Goal: Navigation & Orientation: Find specific page/section

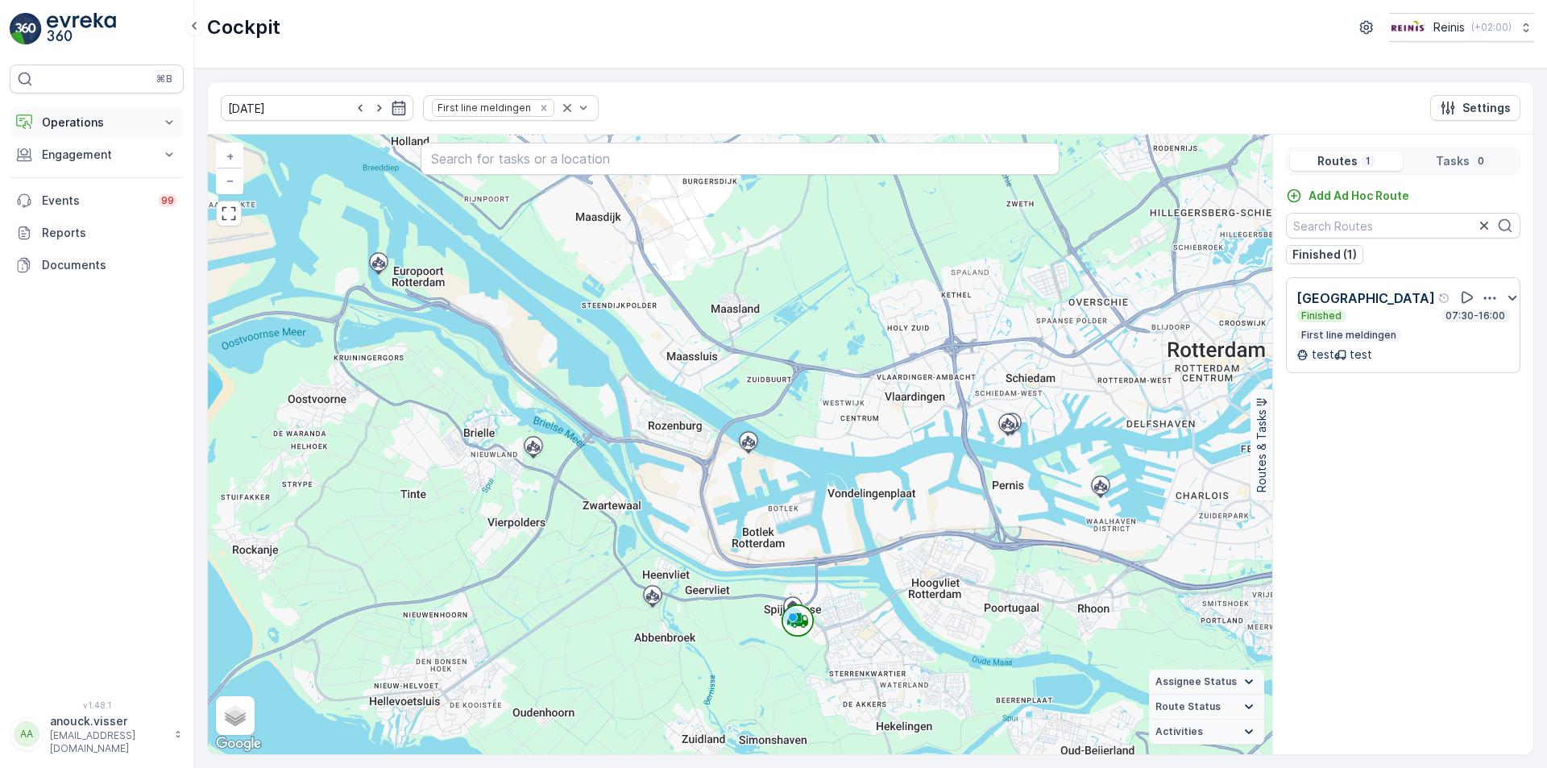
click at [83, 126] on p "Operations" at bounding box center [97, 122] width 110 height 16
click at [96, 34] on img at bounding box center [81, 29] width 69 height 32
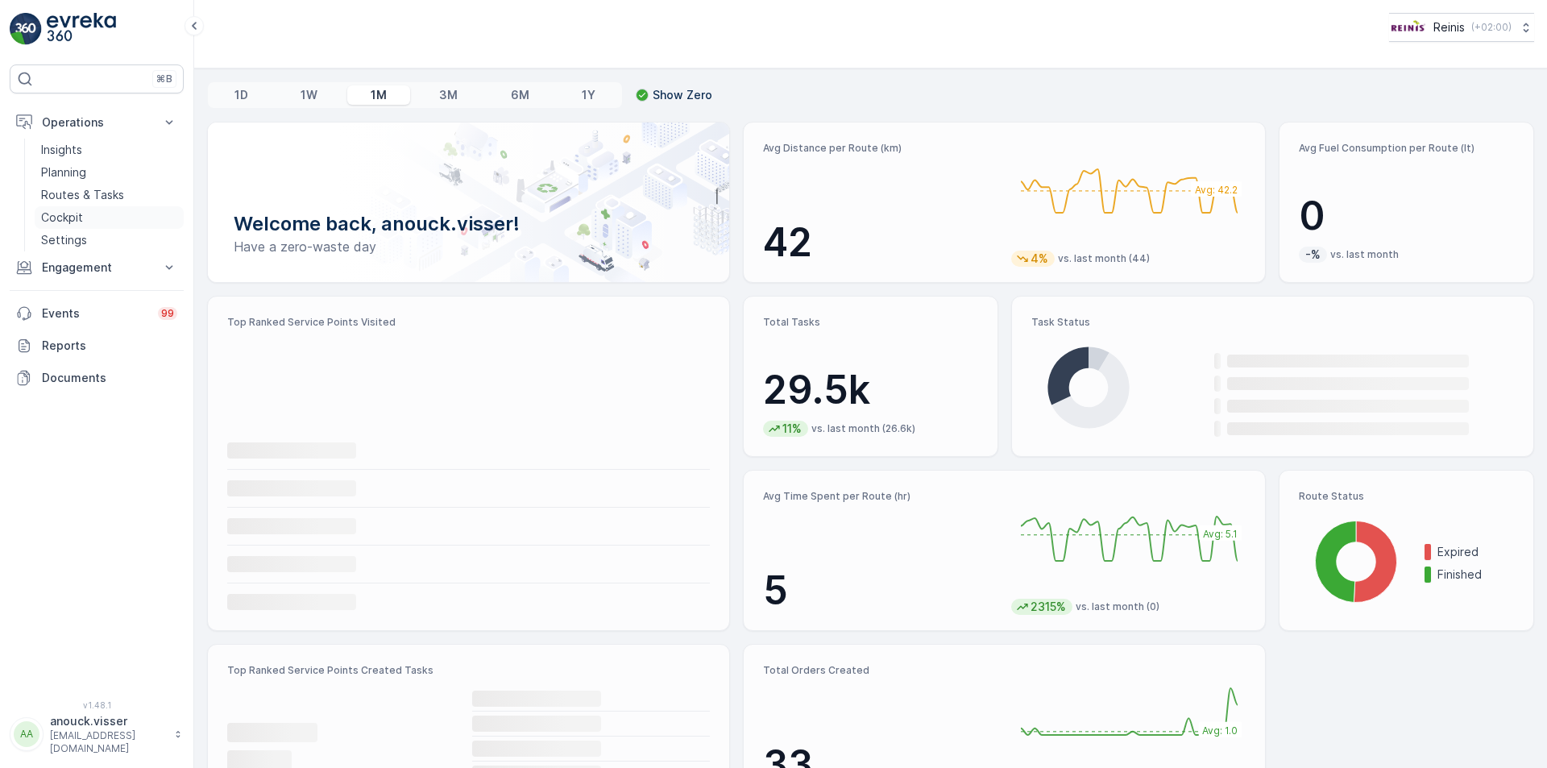
click at [94, 192] on p "Routes & Tasks" at bounding box center [82, 195] width 83 height 16
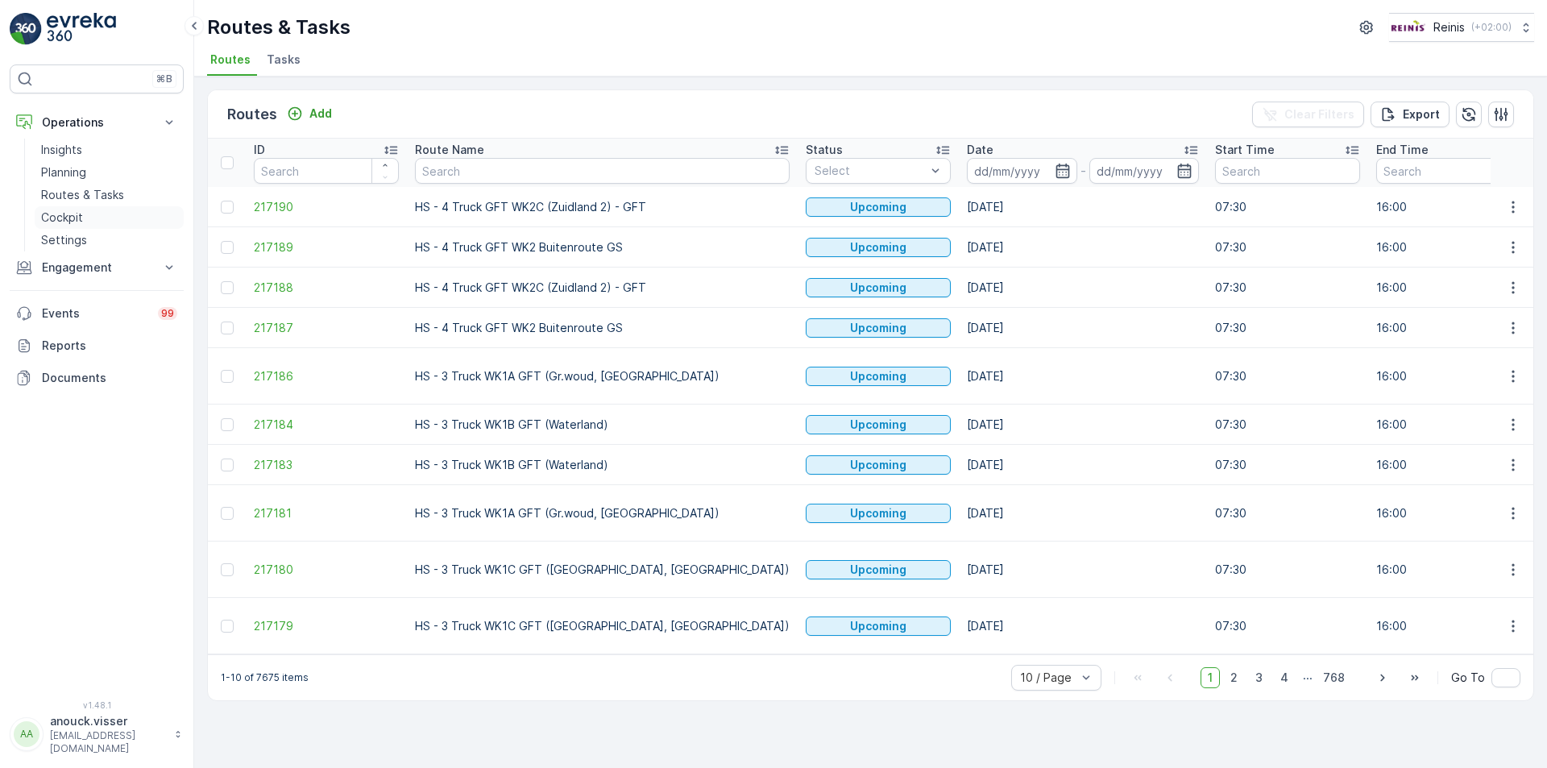
click at [71, 215] on p "Cockpit" at bounding box center [62, 218] width 42 height 16
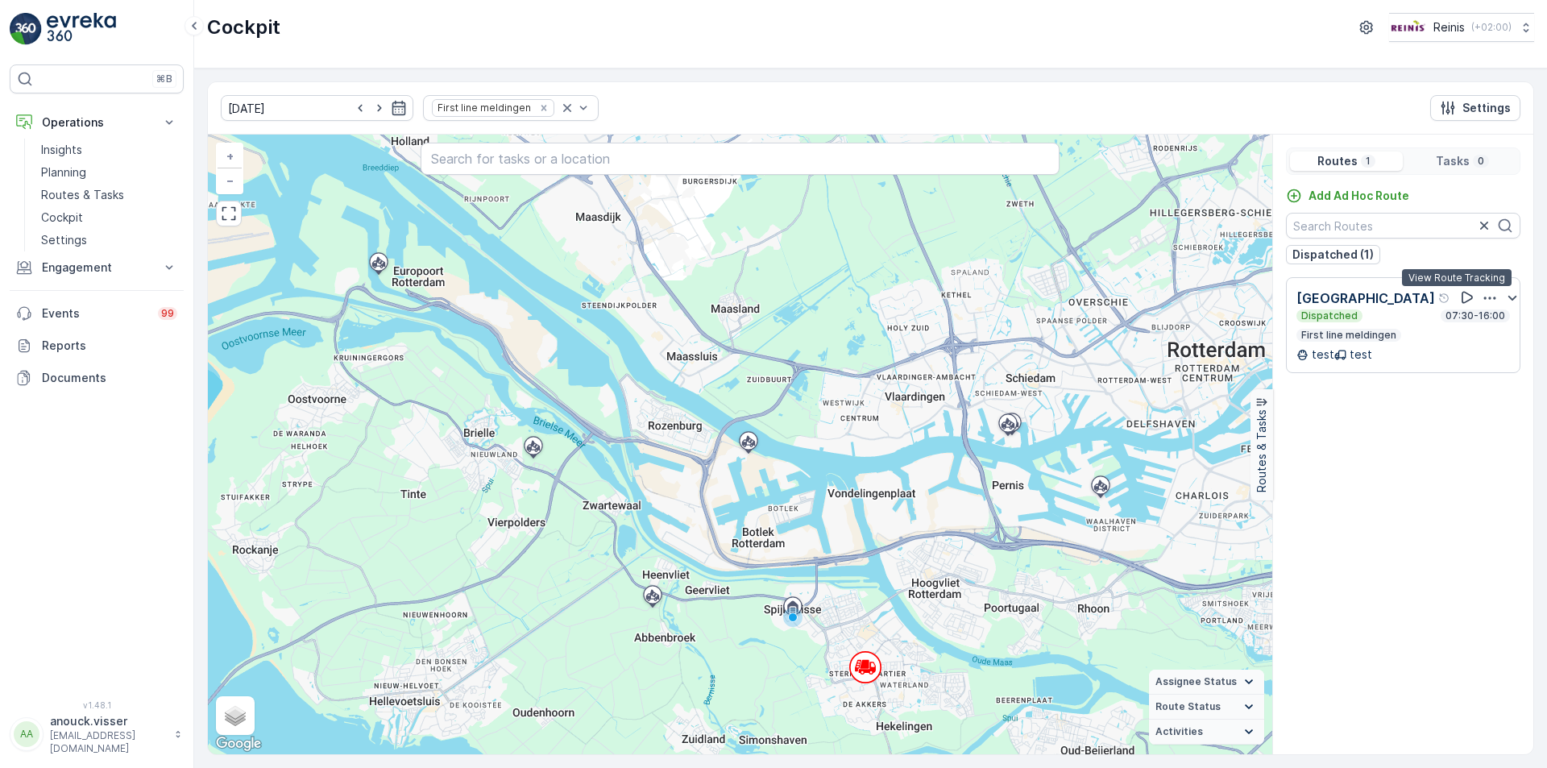
click at [1460, 297] on icon at bounding box center [1468, 297] width 16 height 16
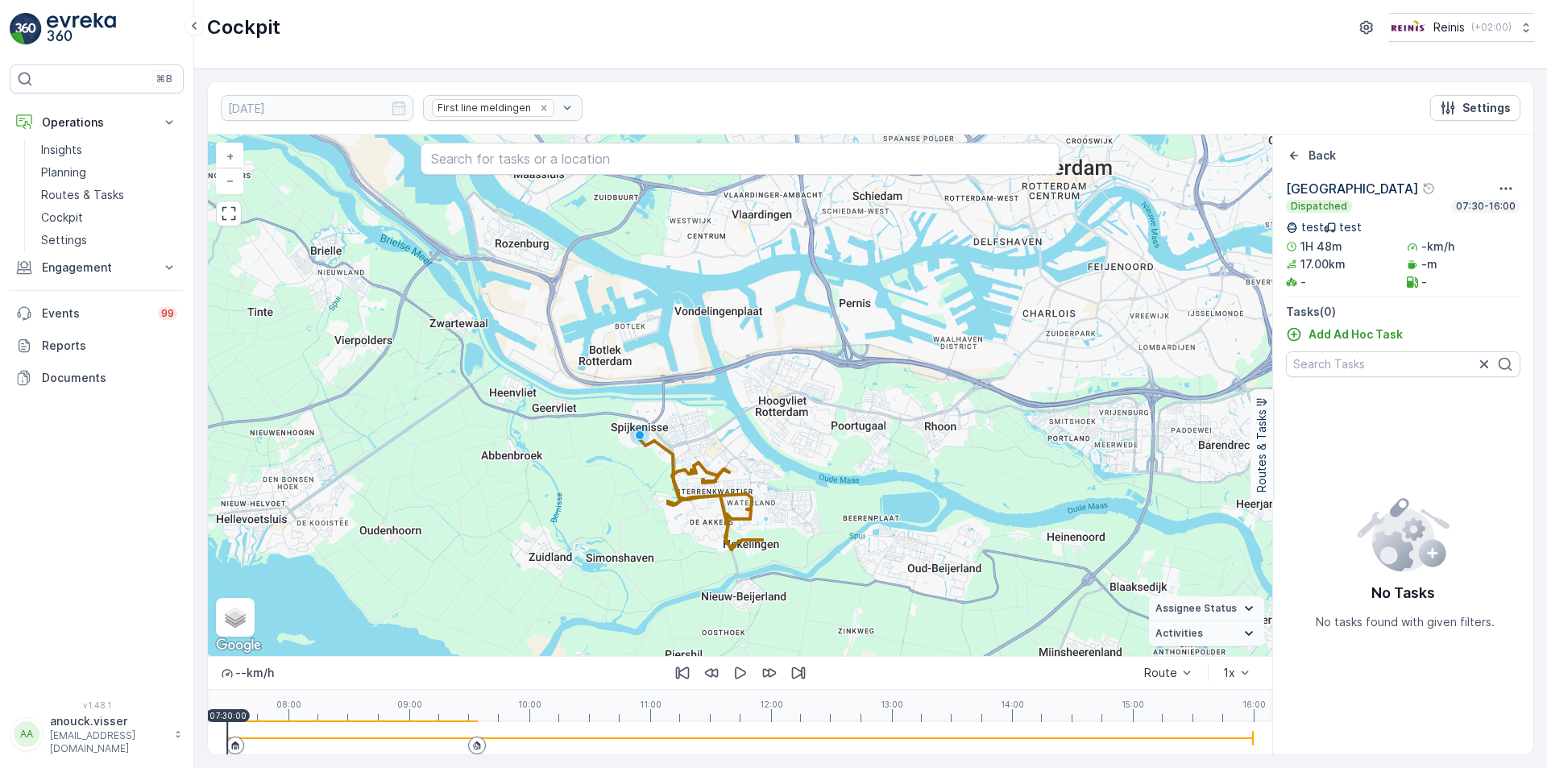
drag, startPoint x: 847, startPoint y: 569, endPoint x: 693, endPoint y: 385, distance: 239.7
click at [693, 385] on div "+ − Satellite Roadmap Terrain Hybrid Leaflet Keyboard shortcuts Map Data Map da…" at bounding box center [740, 395] width 1065 height 521
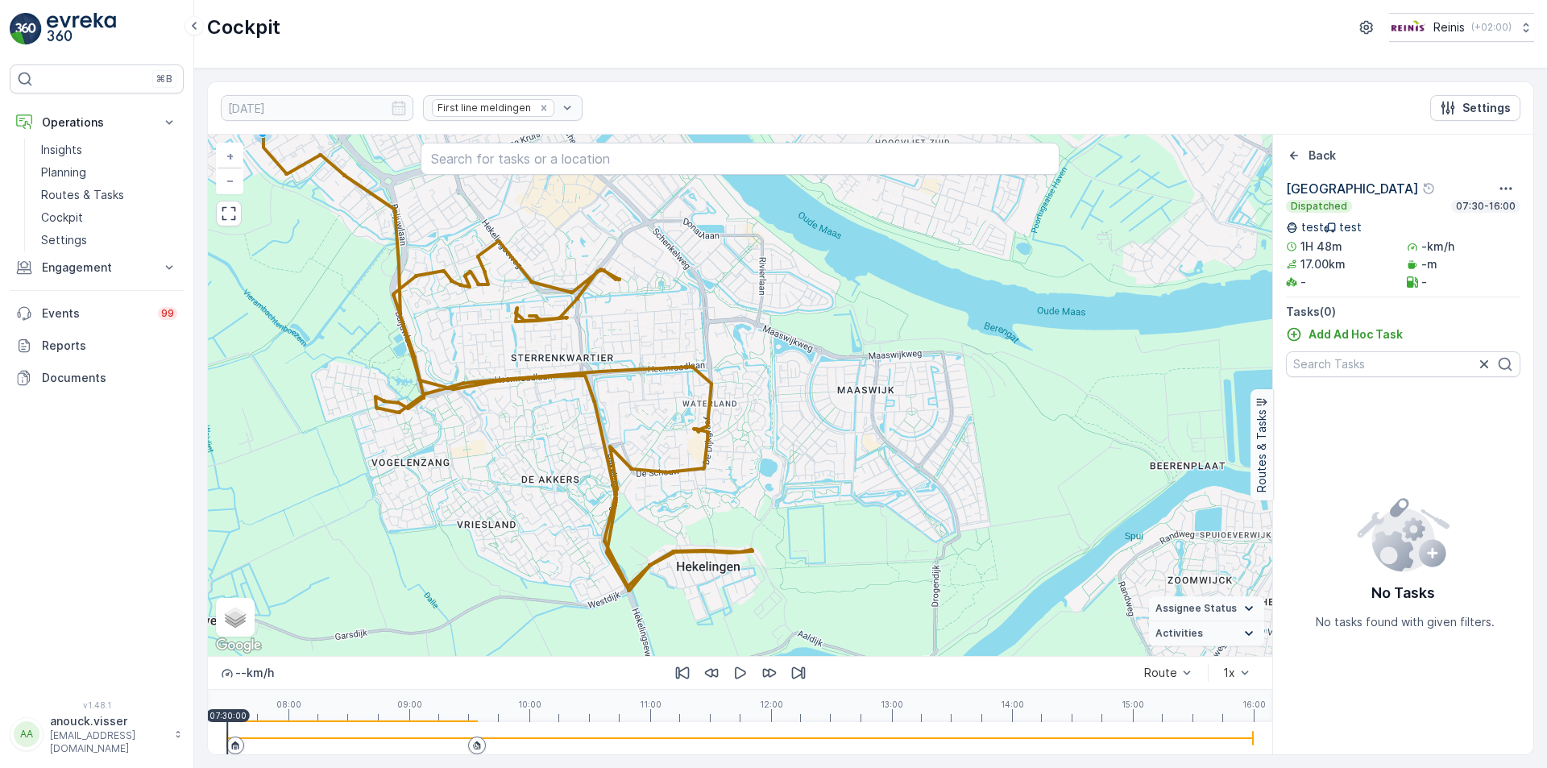
drag, startPoint x: 759, startPoint y: 476, endPoint x: 792, endPoint y: 505, distance: 44.5
click at [792, 505] on div "+ − Satellite Roadmap Terrain Hybrid Leaflet Keyboard shortcuts Map Data Map da…" at bounding box center [740, 395] width 1065 height 521
